Goal: Task Accomplishment & Management: Use online tool/utility

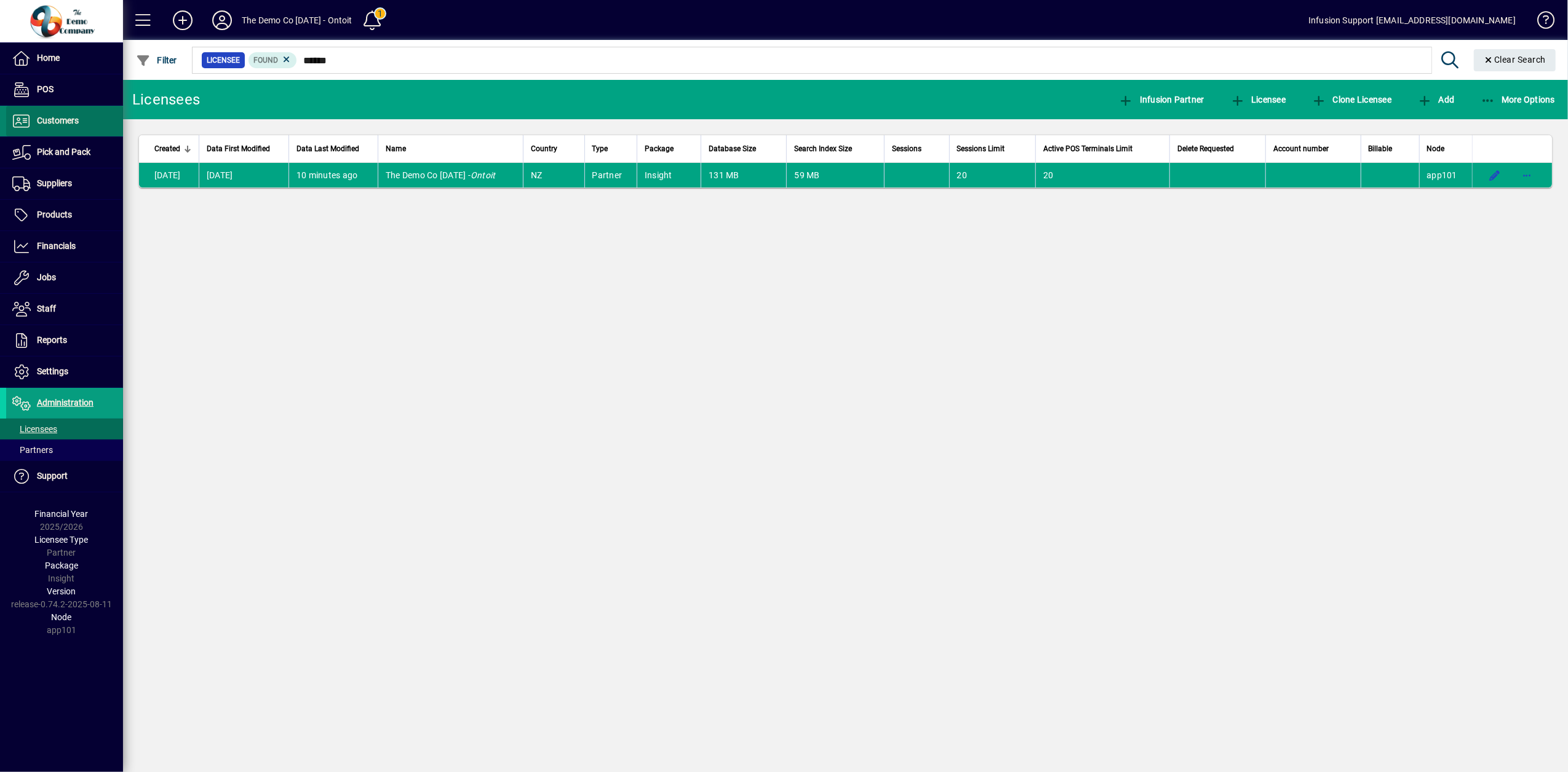
click at [82, 131] on span at bounding box center [65, 120] width 117 height 29
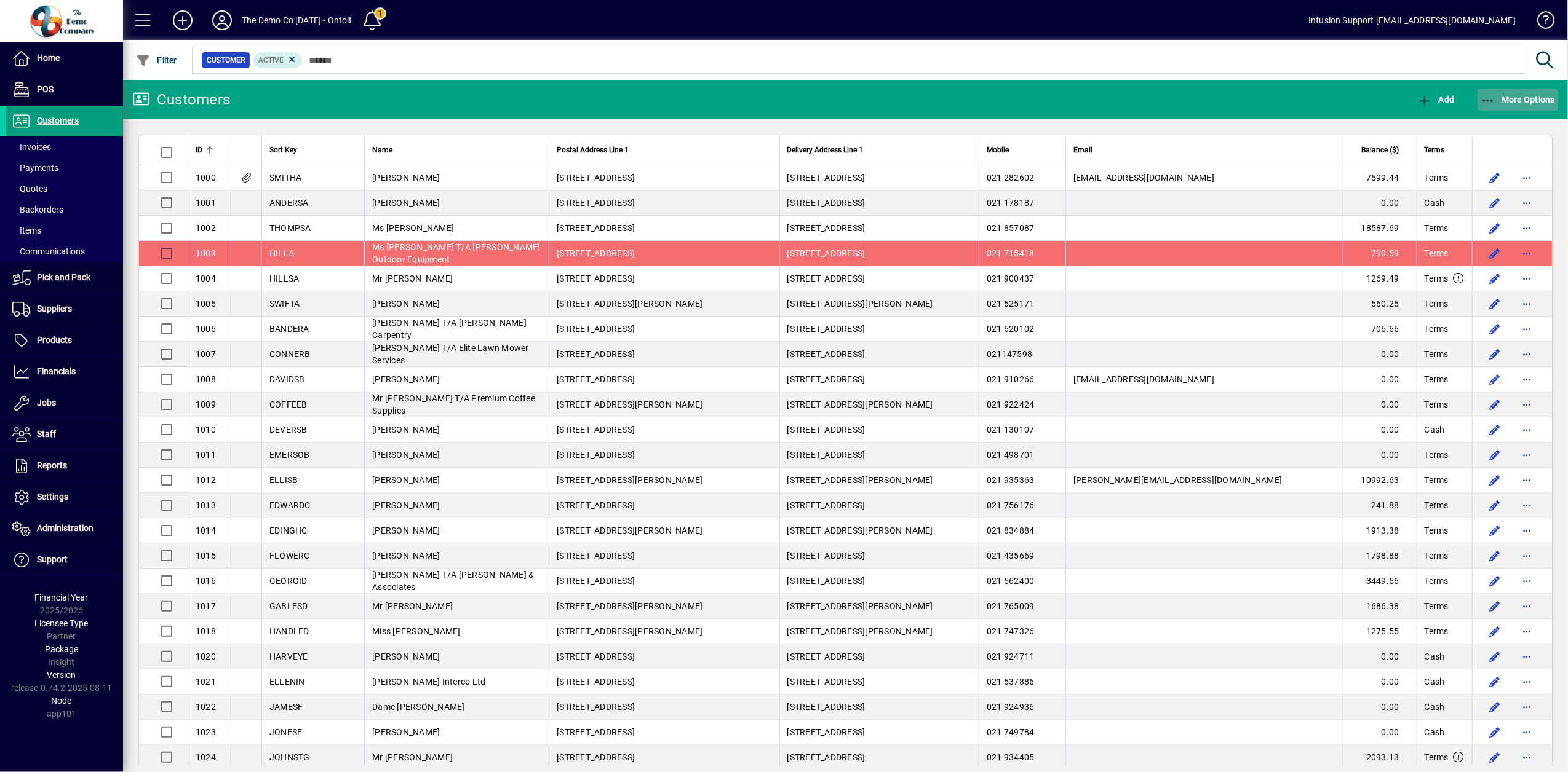
click at [1494, 96] on icon "button" at bounding box center [1487, 101] width 15 height 13
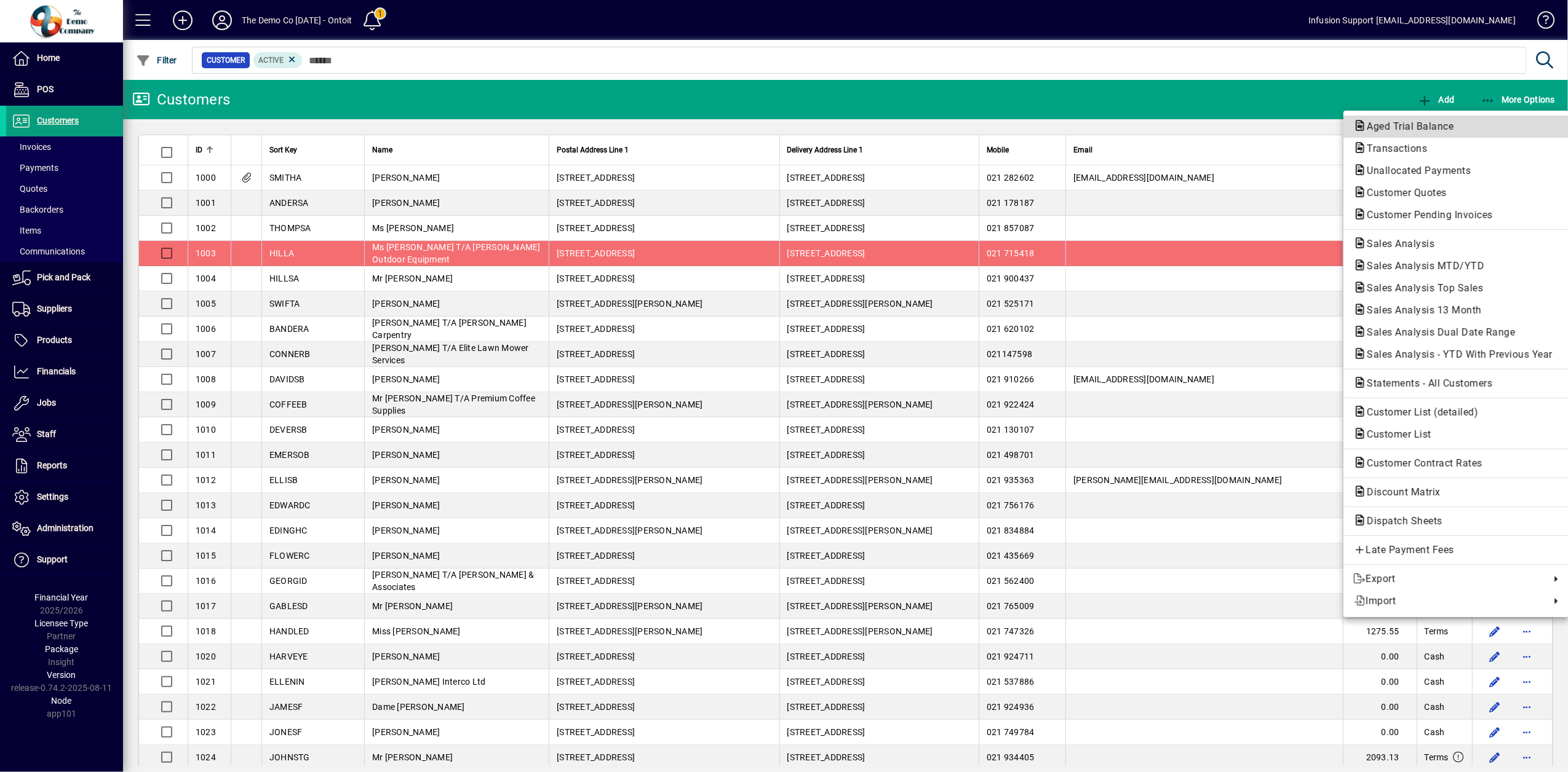
click at [1425, 134] on span "Aged Trial Balance" at bounding box center [1456, 127] width 206 height 15
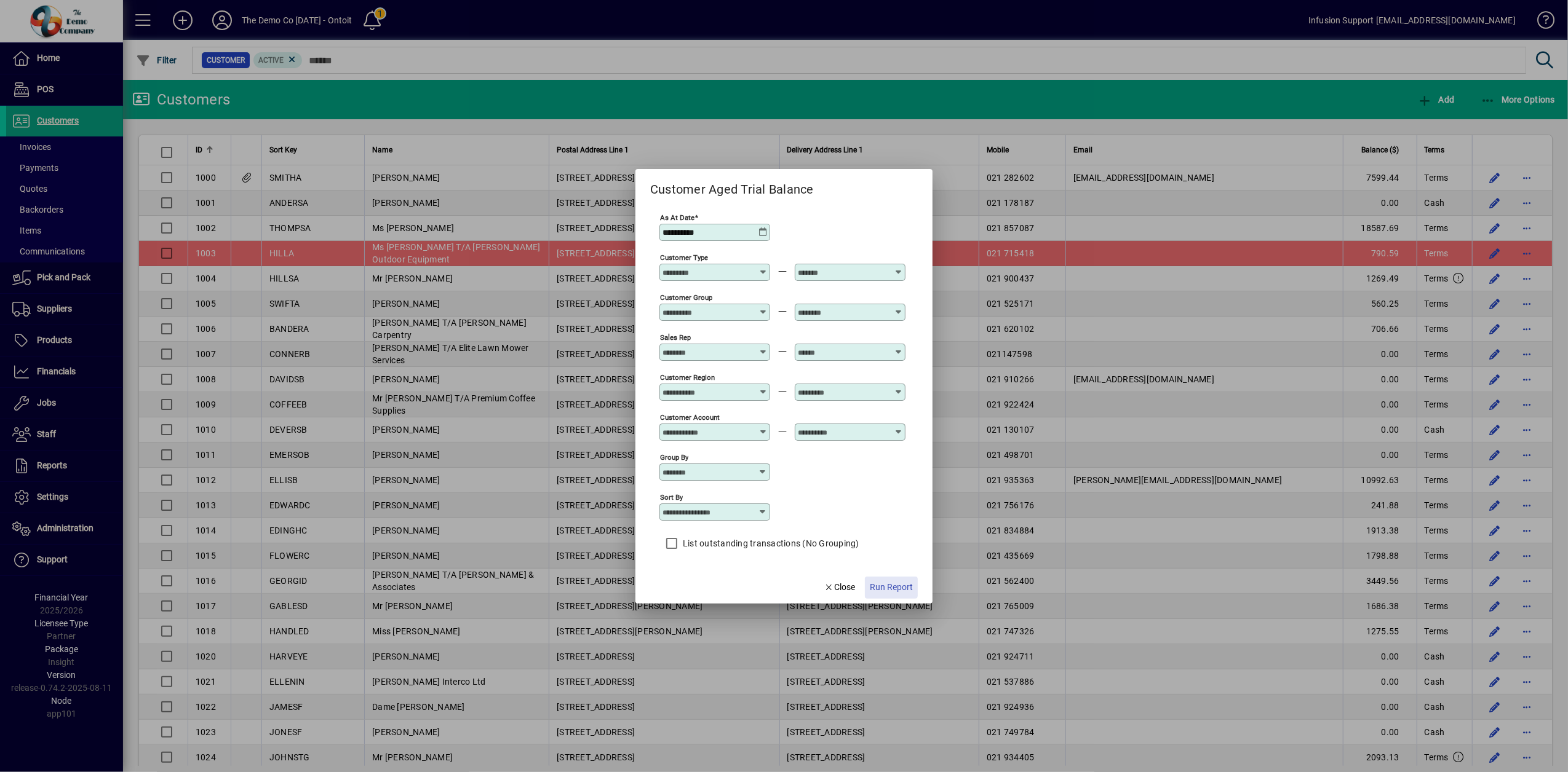
click at [893, 587] on span "Run Report" at bounding box center [891, 588] width 43 height 13
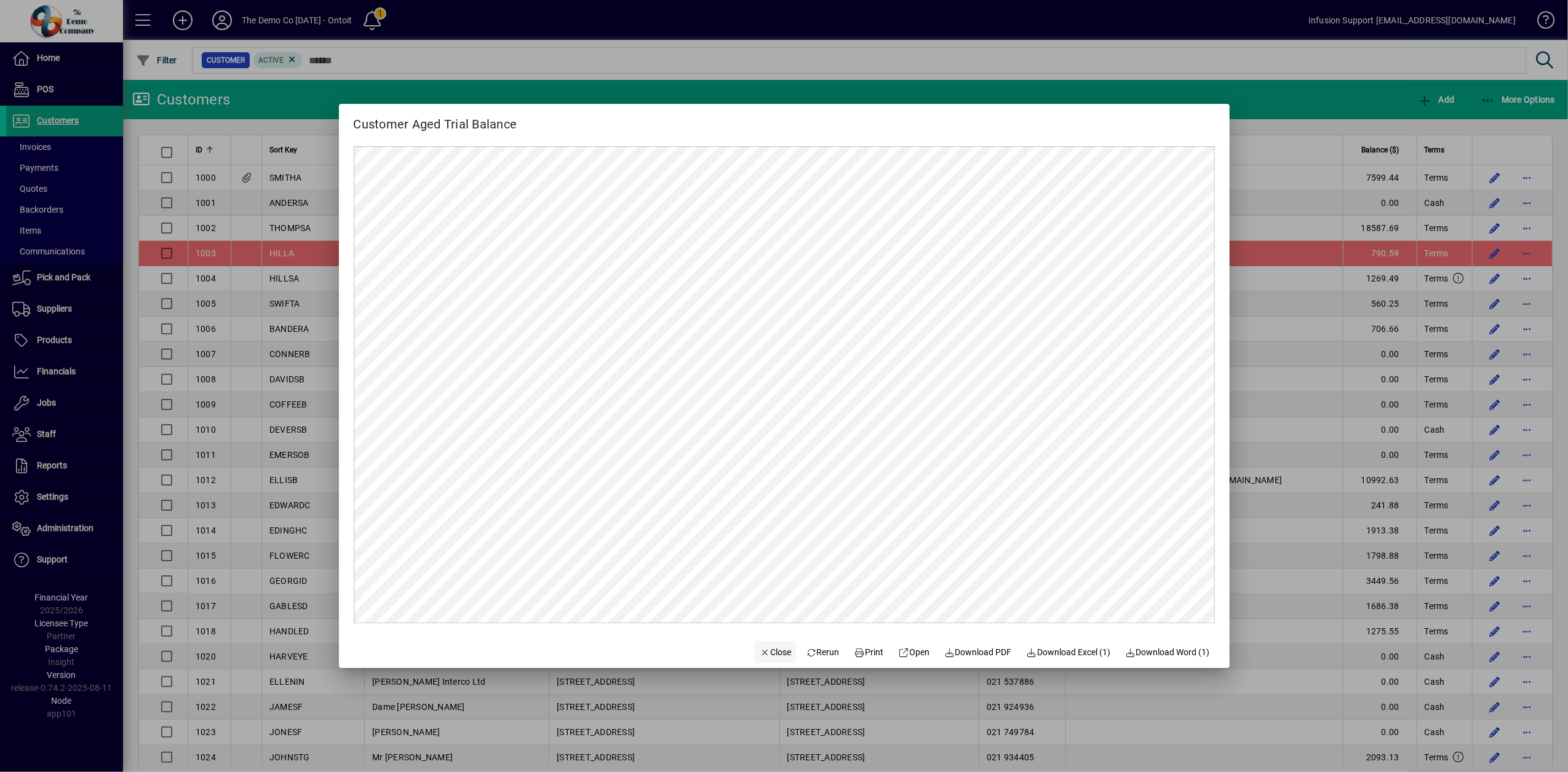
click at [772, 651] on span "Close" at bounding box center [775, 653] width 32 height 13
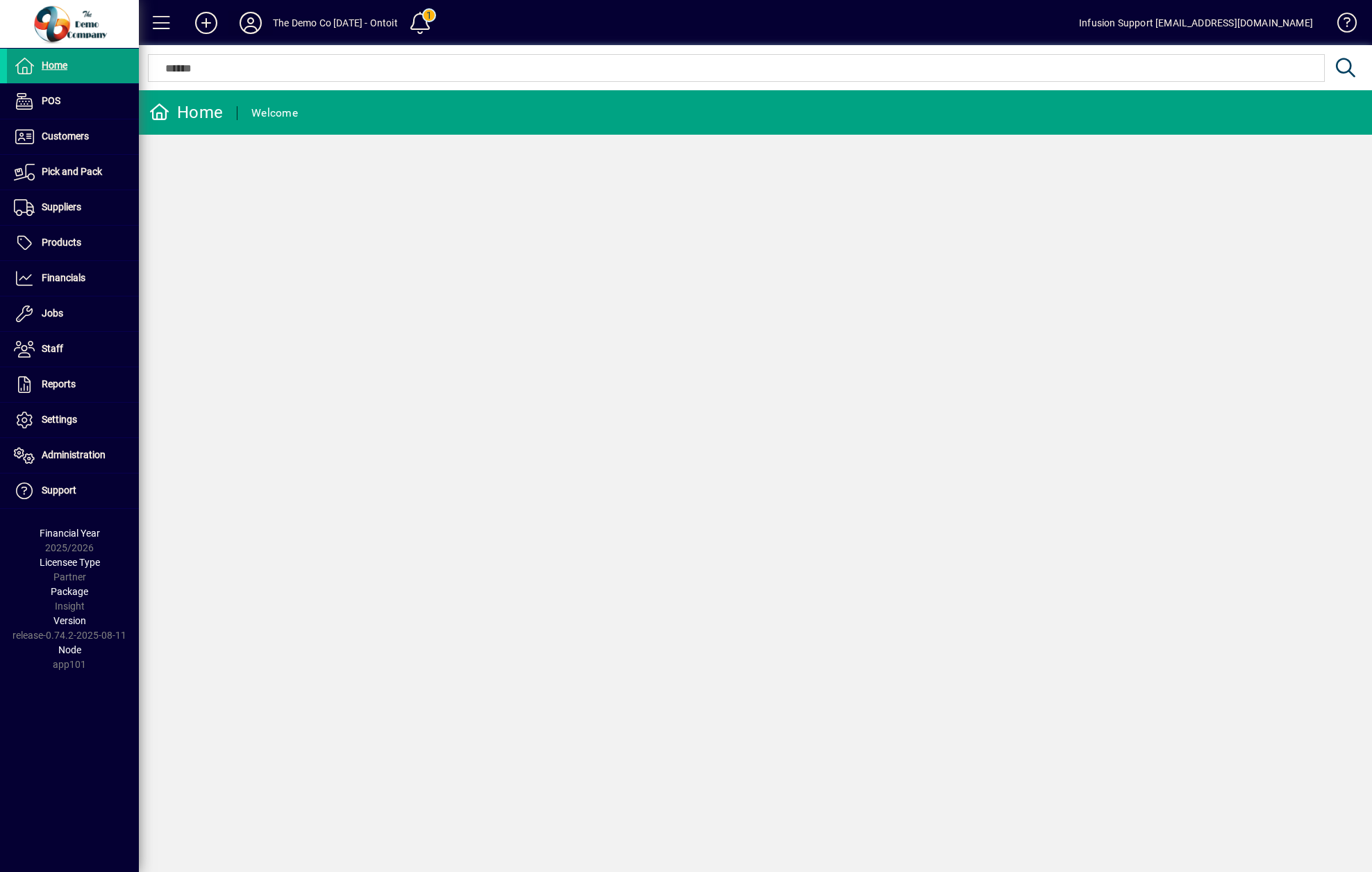
click at [256, 28] on icon at bounding box center [250, 22] width 28 height 22
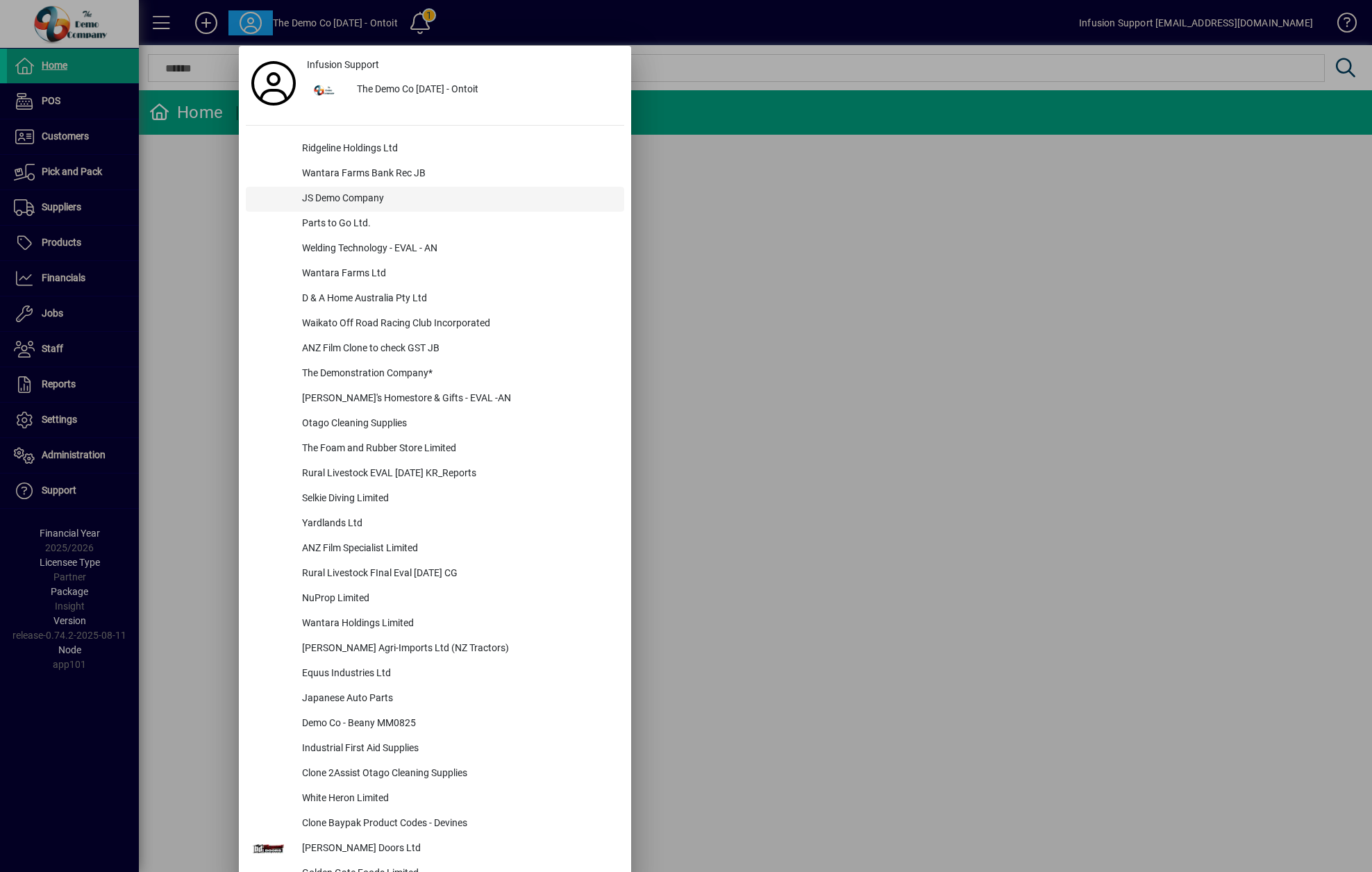
click at [347, 205] on div "JS Demo Company" at bounding box center [457, 199] width 333 height 25
